Goal: Check status: Check status

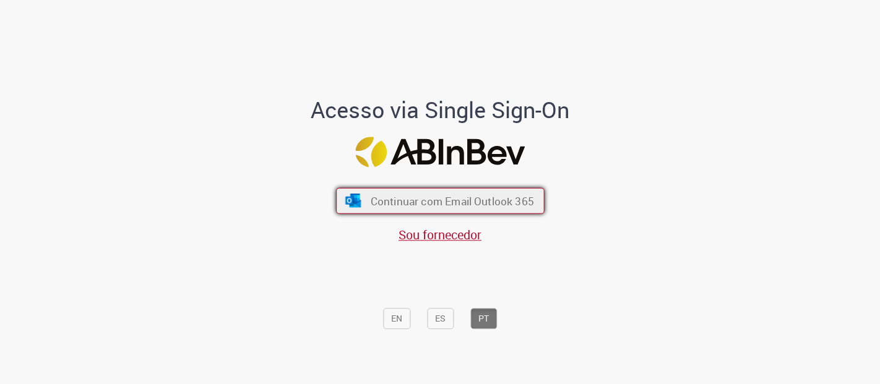
click at [470, 209] on button "Continuar com Email Outlook 365" at bounding box center [440, 201] width 209 height 26
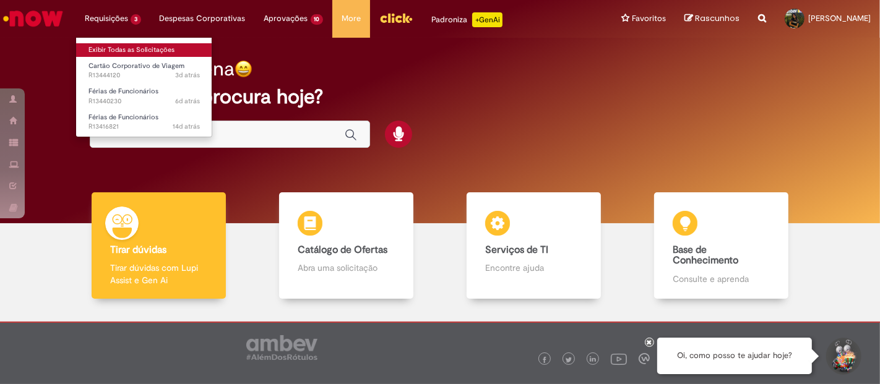
click at [131, 46] on link "Exibir Todas as Solicitações" at bounding box center [144, 50] width 136 height 14
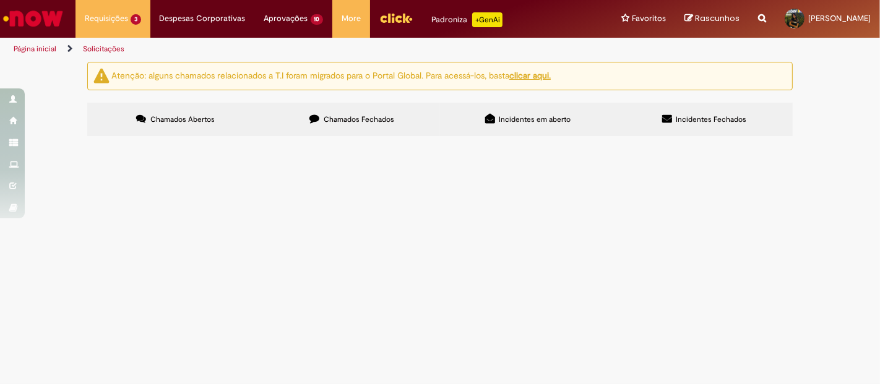
click at [0, 0] on span "Precisamos alterar as ferias do gerente [PERSON_NAME] visto que o mesmo precisa…" at bounding box center [0, 0] width 0 height 0
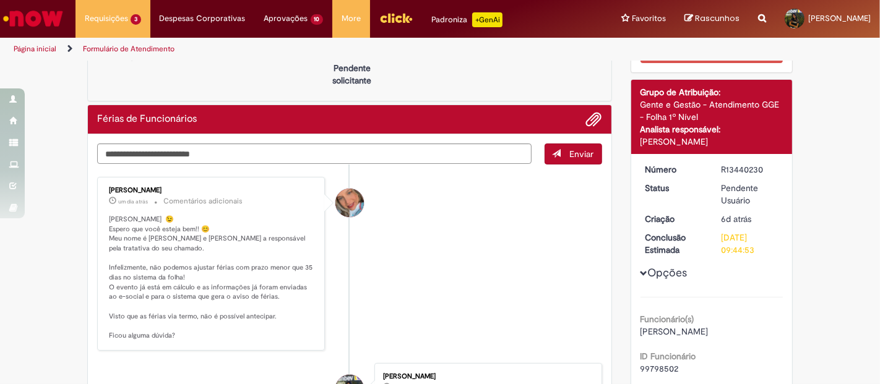
scroll to position [41, 0]
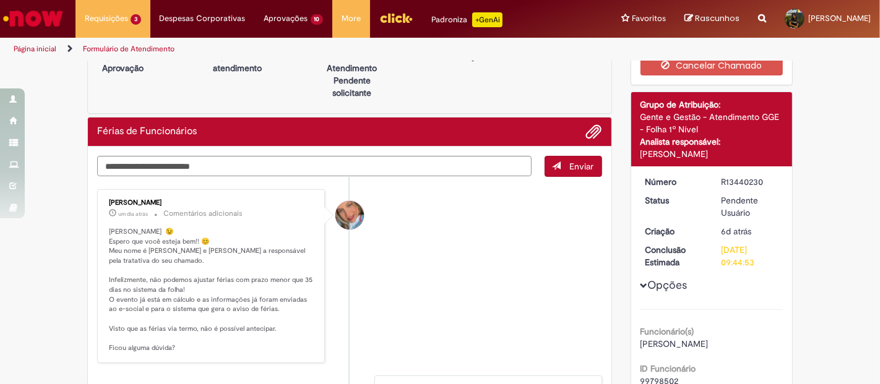
drag, startPoint x: 197, startPoint y: 199, endPoint x: 97, endPoint y: 199, distance: 100.9
click at [101, 199] on div "[PERSON_NAME] um dia atrás um dia atrás Comentários adicionais Olá [PERSON_NAME…" at bounding box center [211, 276] width 220 height 167
copy div "[PERSON_NAME]"
drag, startPoint x: 763, startPoint y: 181, endPoint x: 714, endPoint y: 178, distance: 49.0
click at [714, 178] on dd "R13440230" at bounding box center [750, 182] width 76 height 12
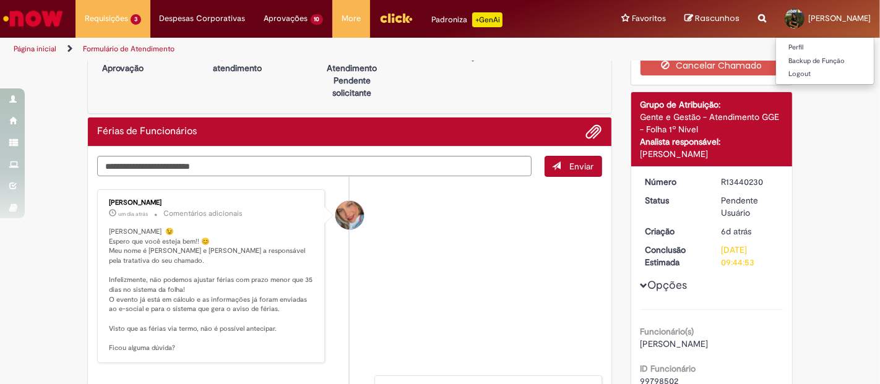
copy div "R13440230"
